Goal: Task Accomplishment & Management: Use online tool/utility

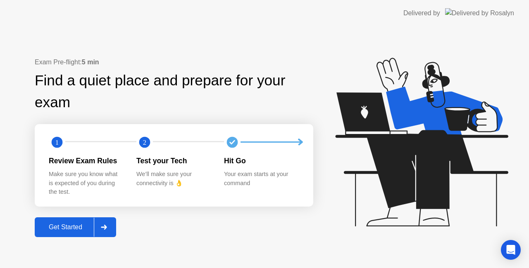
click at [77, 234] on button "Get Started" at bounding box center [75, 228] width 81 height 20
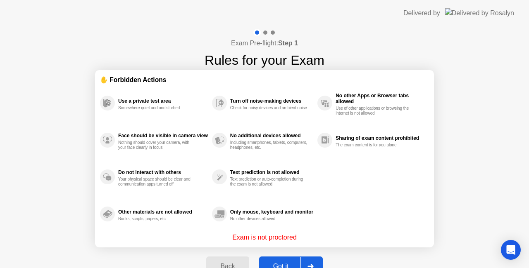
click at [321, 263] on button "Got it" at bounding box center [291, 267] width 64 height 20
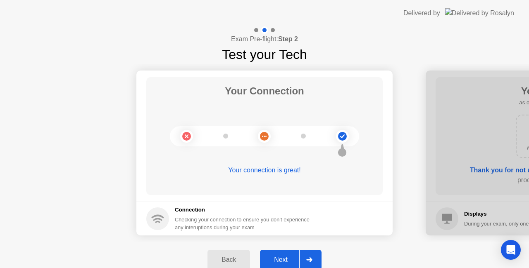
click at [292, 260] on div "Next" at bounding box center [280, 259] width 37 height 7
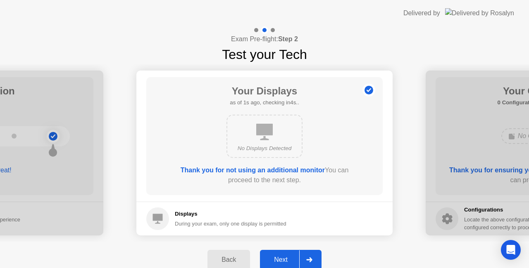
click at [292, 260] on div "Next" at bounding box center [280, 259] width 37 height 7
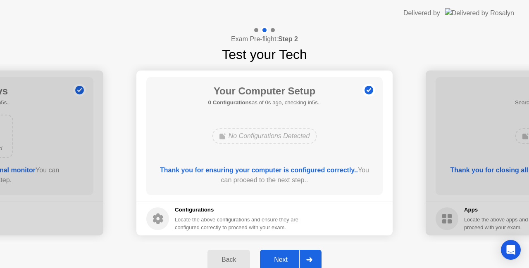
click at [292, 260] on div "Next" at bounding box center [280, 259] width 37 height 7
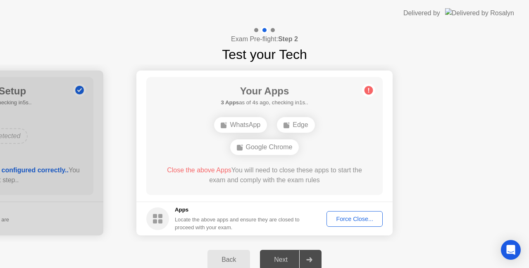
click at [362, 216] on div "Force Close..." at bounding box center [354, 219] width 50 height 7
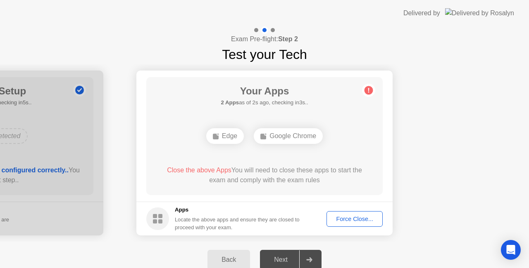
click at [352, 228] on footer "Apps Locate the above apps and ensure they are closed to proceed with your exam…" at bounding box center [264, 219] width 256 height 34
click at [347, 217] on div "Force Close..." at bounding box center [354, 219] width 50 height 7
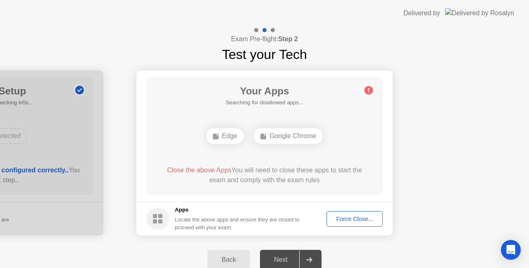
click at [346, 216] on div "Force Close..." at bounding box center [354, 219] width 50 height 7
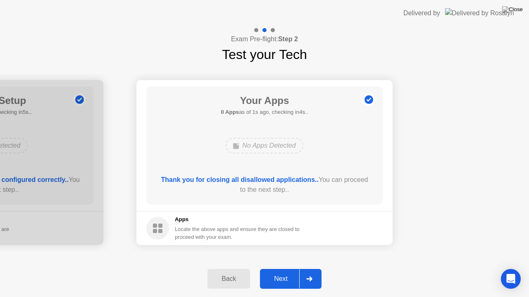
click at [281, 268] on div "Next" at bounding box center [280, 278] width 37 height 7
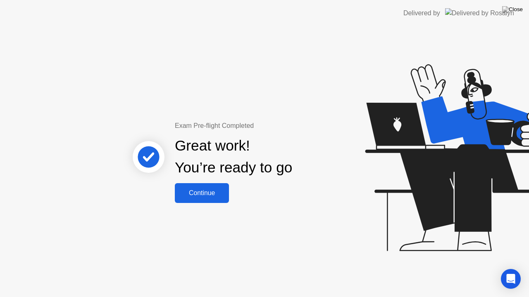
click at [212, 190] on div "Continue" at bounding box center [201, 193] width 49 height 7
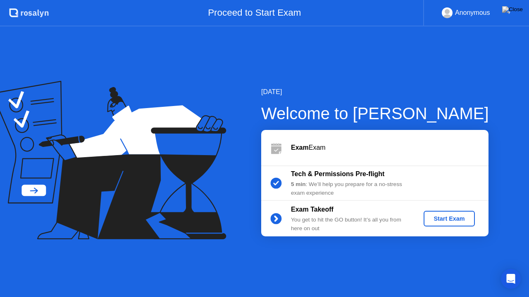
click at [458, 221] on div "Start Exam" at bounding box center [449, 219] width 44 height 7
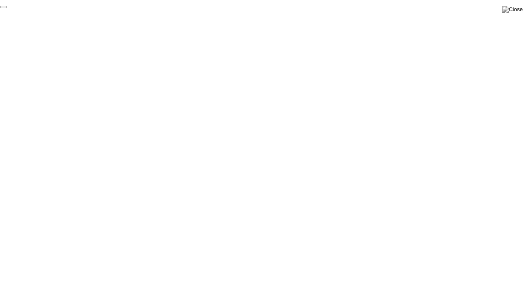
click div "End Proctoring Session"
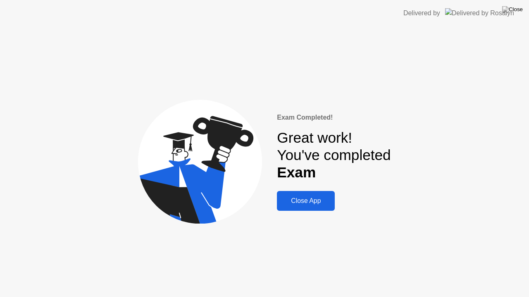
click at [303, 195] on button "Close App" at bounding box center [306, 201] width 58 height 20
